Goal: Information Seeking & Learning: Learn about a topic

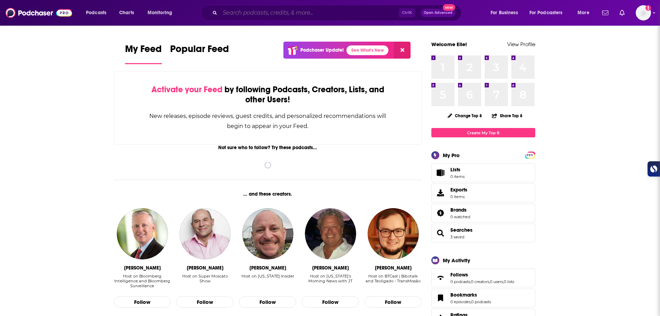
click at [294, 14] on input "Search podcasts, credits, & more..." at bounding box center [309, 12] width 179 height 11
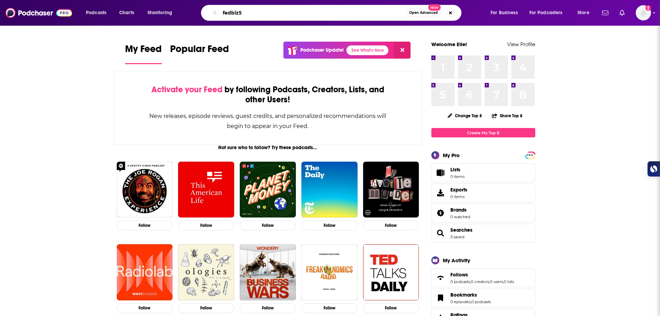
type input "fedbiz5"
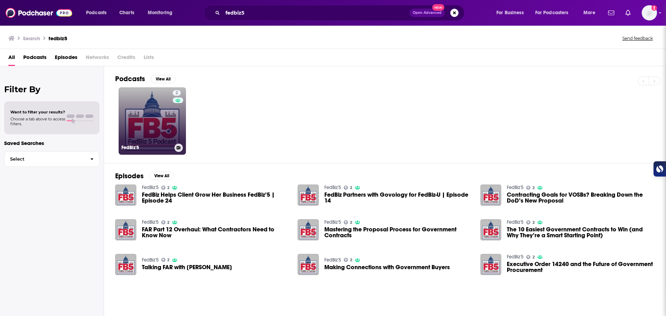
click at [145, 120] on link "2 FedBiz'5" at bounding box center [152, 120] width 67 height 67
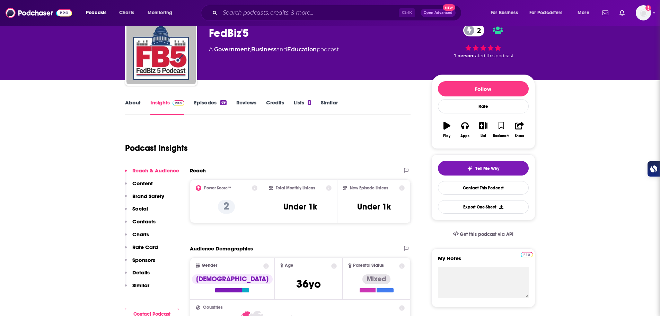
scroll to position [58, 0]
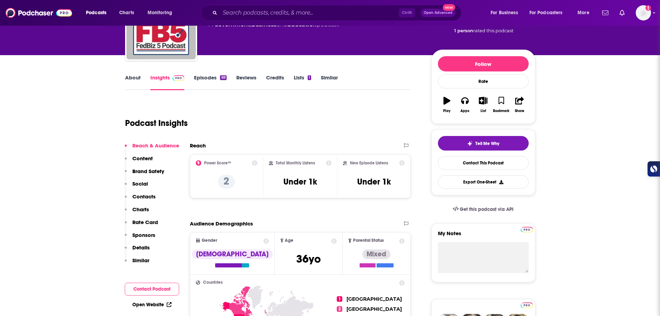
click at [132, 78] on link "About" at bounding box center [133, 82] width 16 height 16
